Goal: Find specific page/section

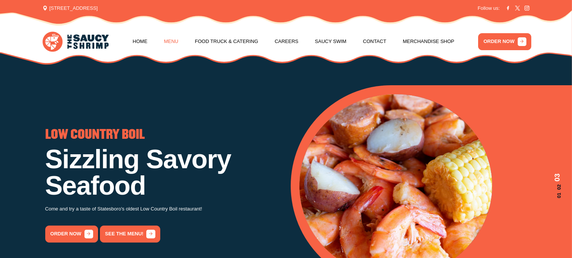
click at [176, 41] on link "Menu" at bounding box center [171, 41] width 14 height 29
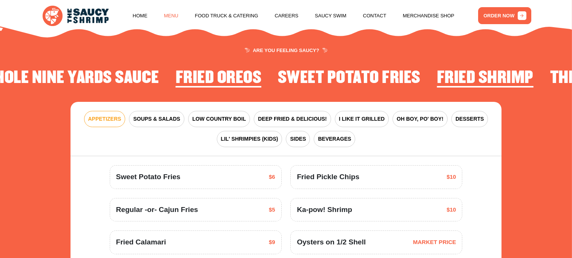
scroll to position [908, 0]
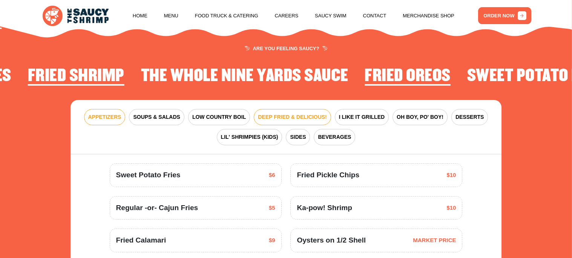
click at [292, 113] on span "DEEP FRIED & DELICIOUS!" at bounding box center [292, 117] width 69 height 8
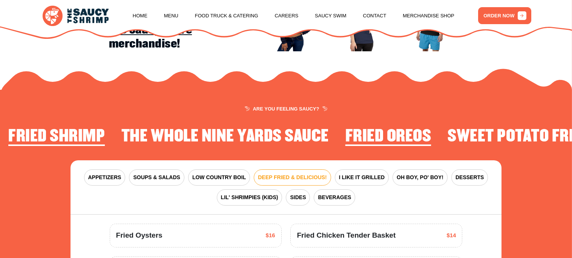
scroll to position [833, 0]
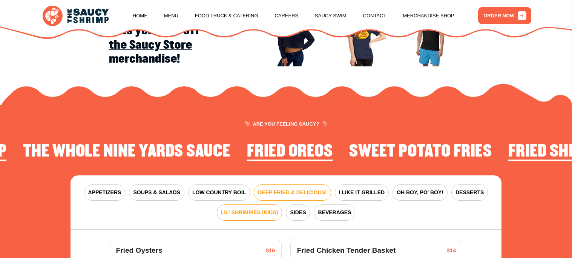
click at [253, 209] on span "LIL' SHRIMPIES (KIDS)" at bounding box center [249, 213] width 57 height 8
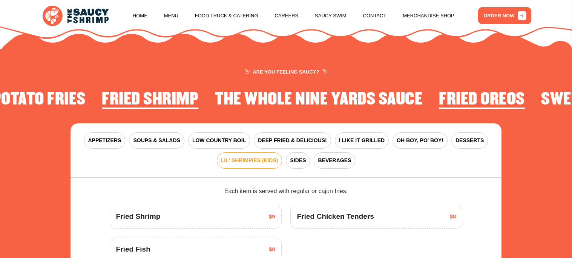
scroll to position [893, 0]
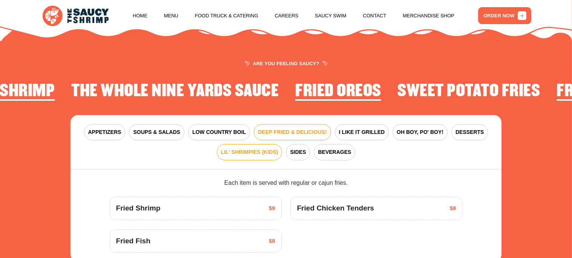
click at [286, 128] on span "DEEP FRIED & DELICIOUS!" at bounding box center [292, 132] width 69 height 8
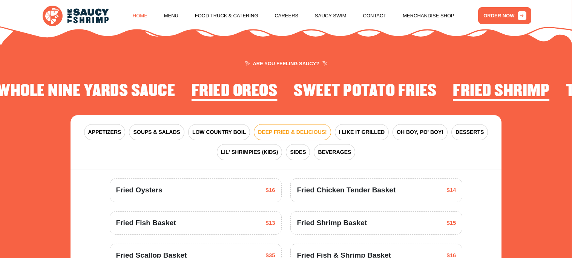
click at [147, 18] on link "Home" at bounding box center [140, 16] width 15 height 29
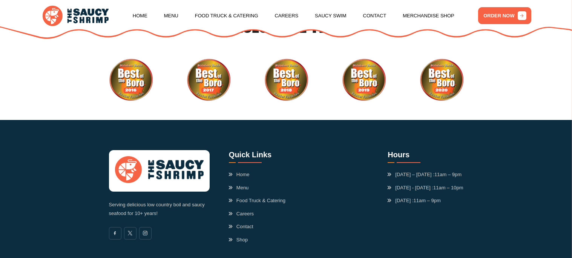
scroll to position [2177, 0]
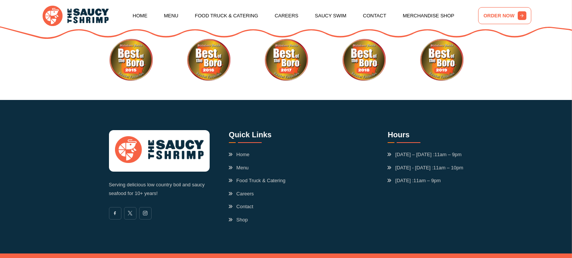
click at [492, 16] on link "ORDER NOW" at bounding box center [504, 15] width 53 height 17
